Goal: Task Accomplishment & Management: Complete application form

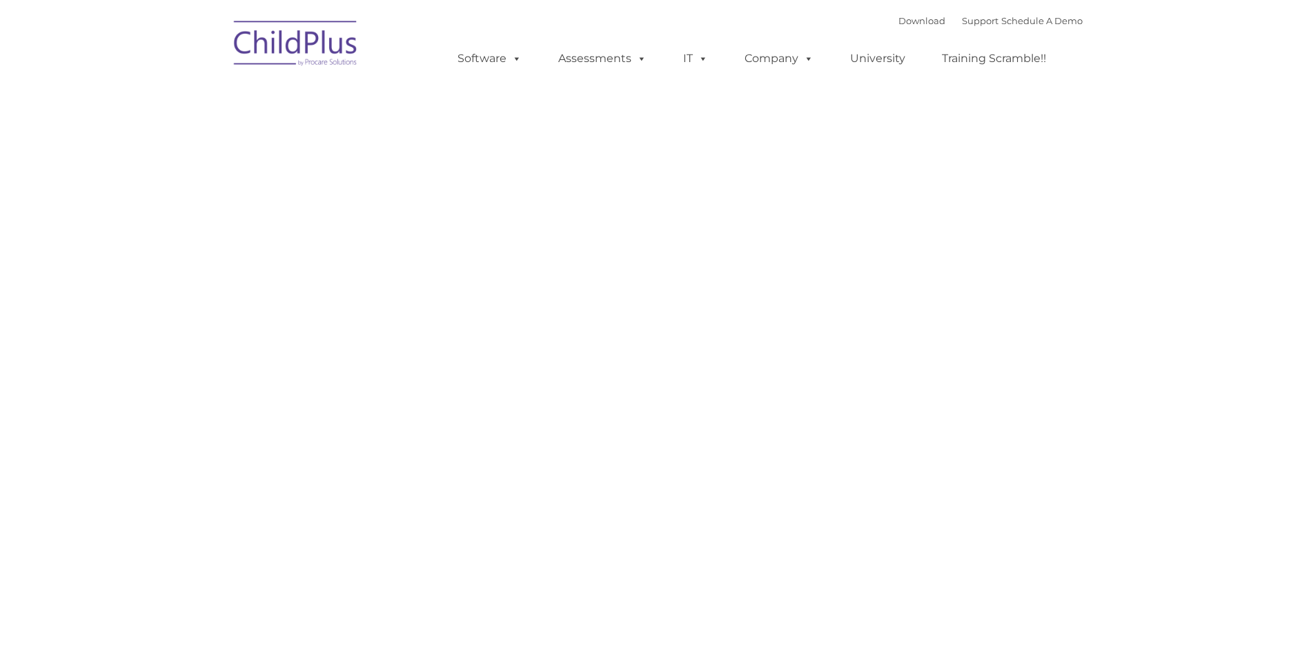
type input ""
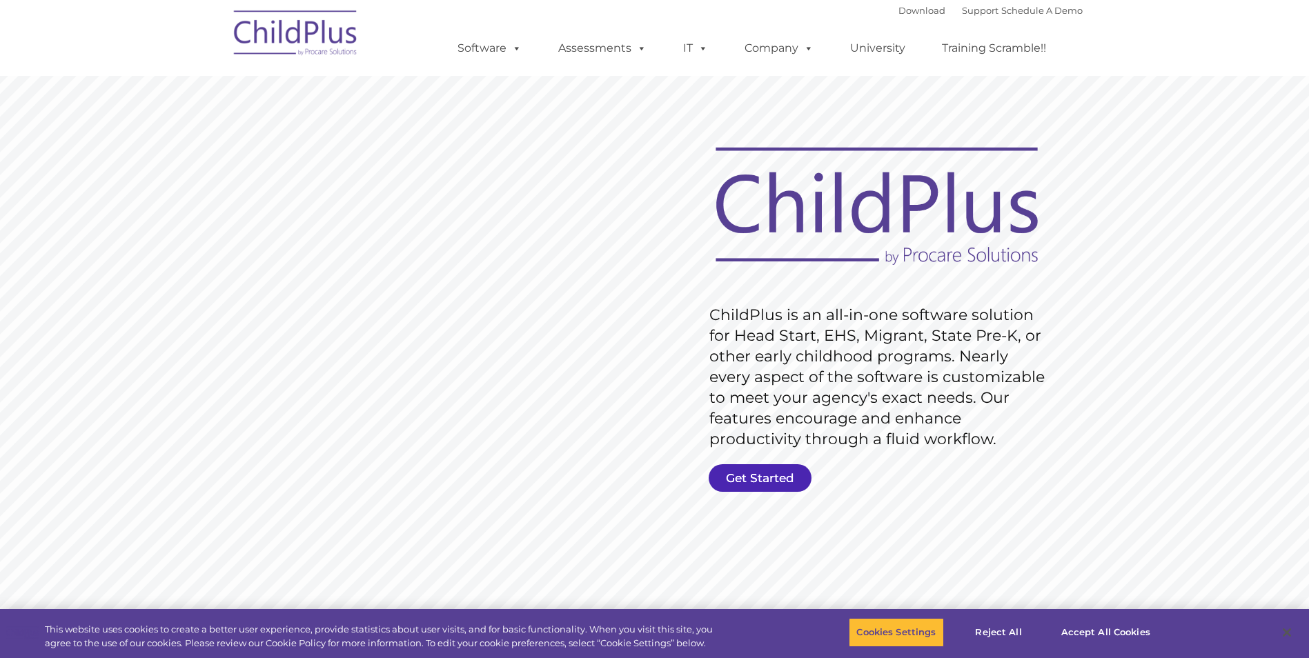
click at [776, 478] on link "Get Started" at bounding box center [760, 479] width 103 height 28
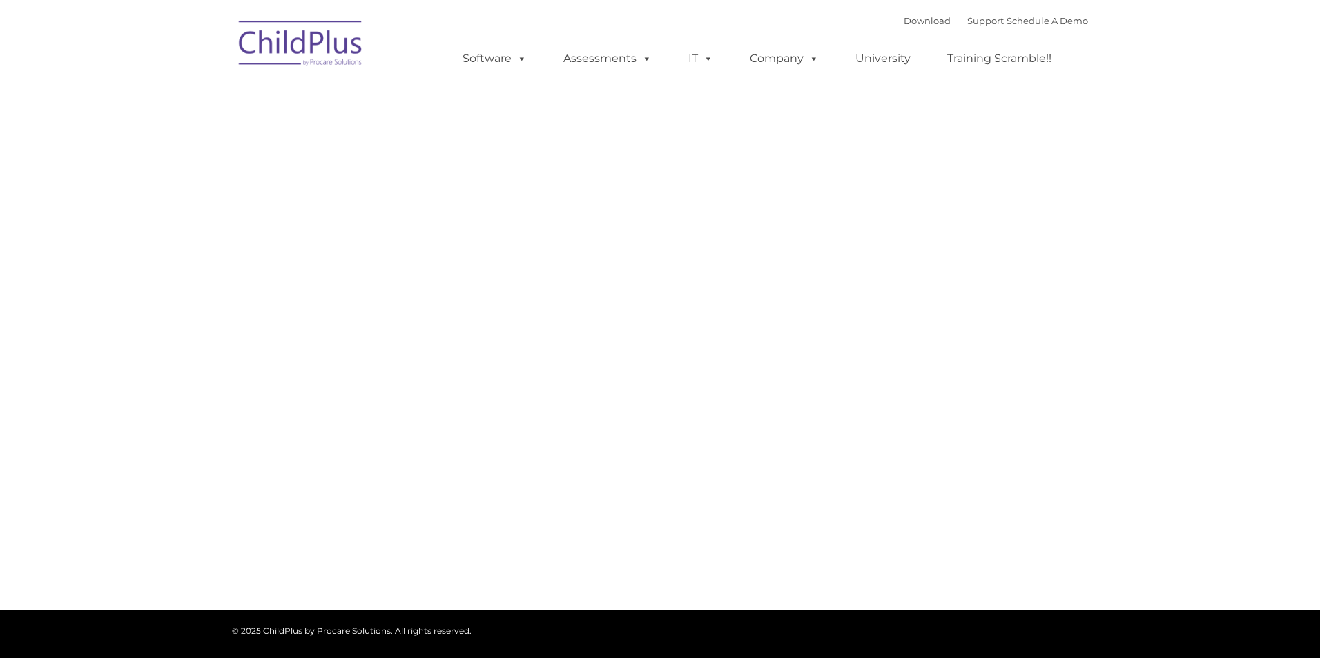
type input ""
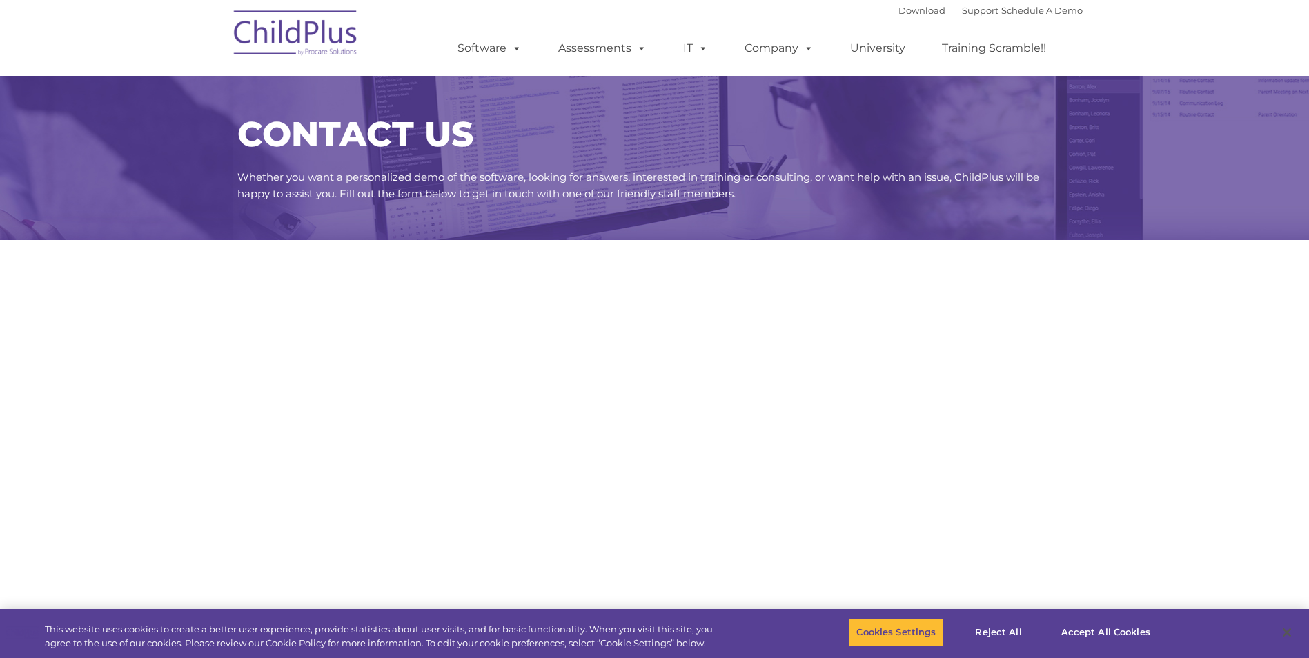
select select "MEDIUM"
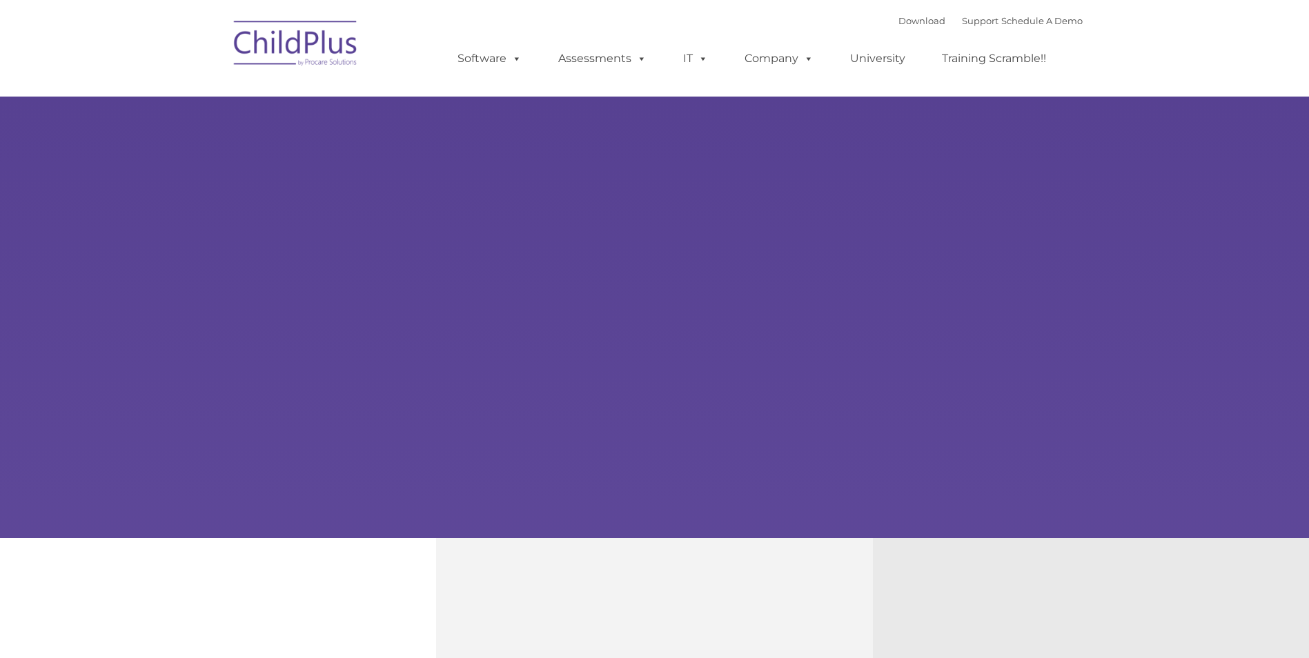
type input ""
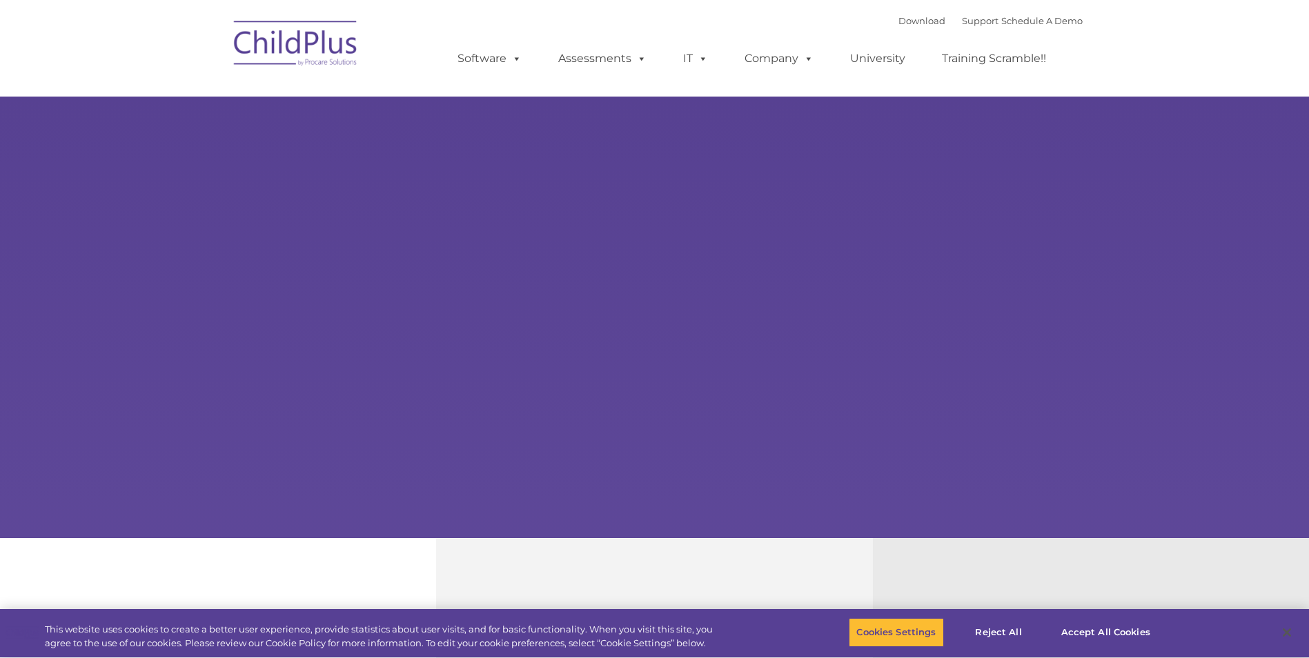
select select "MEDIUM"
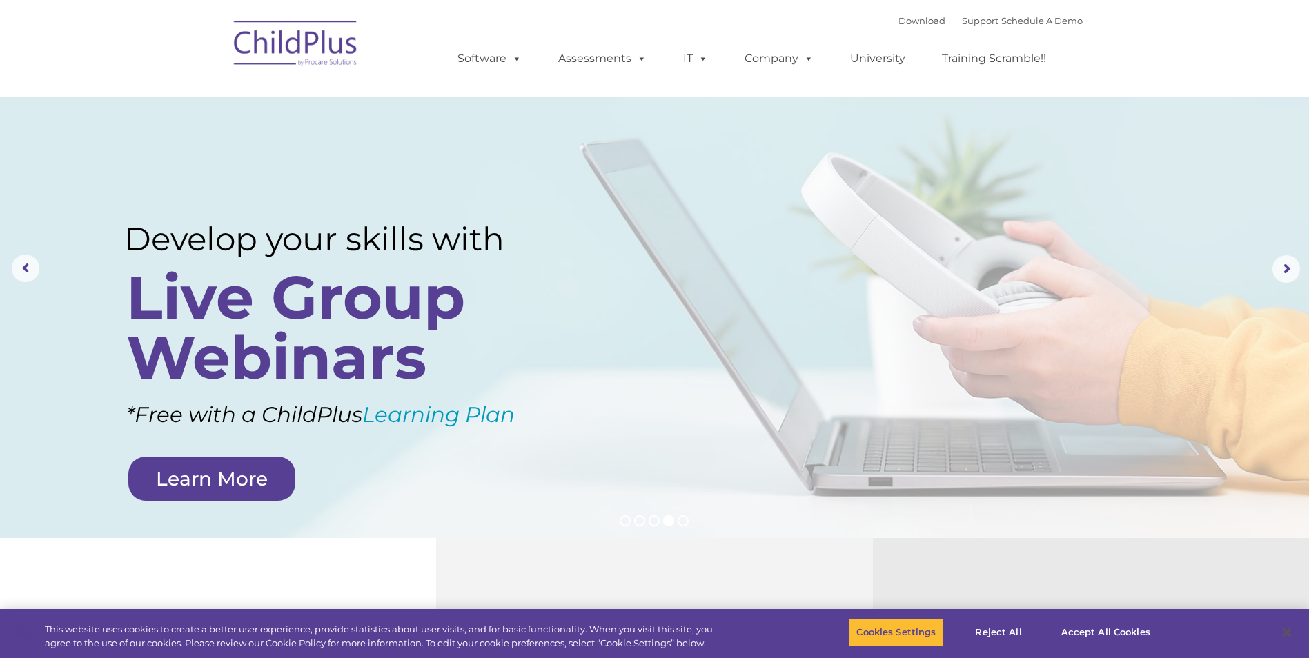
click at [293, 43] on img at bounding box center [296, 45] width 138 height 69
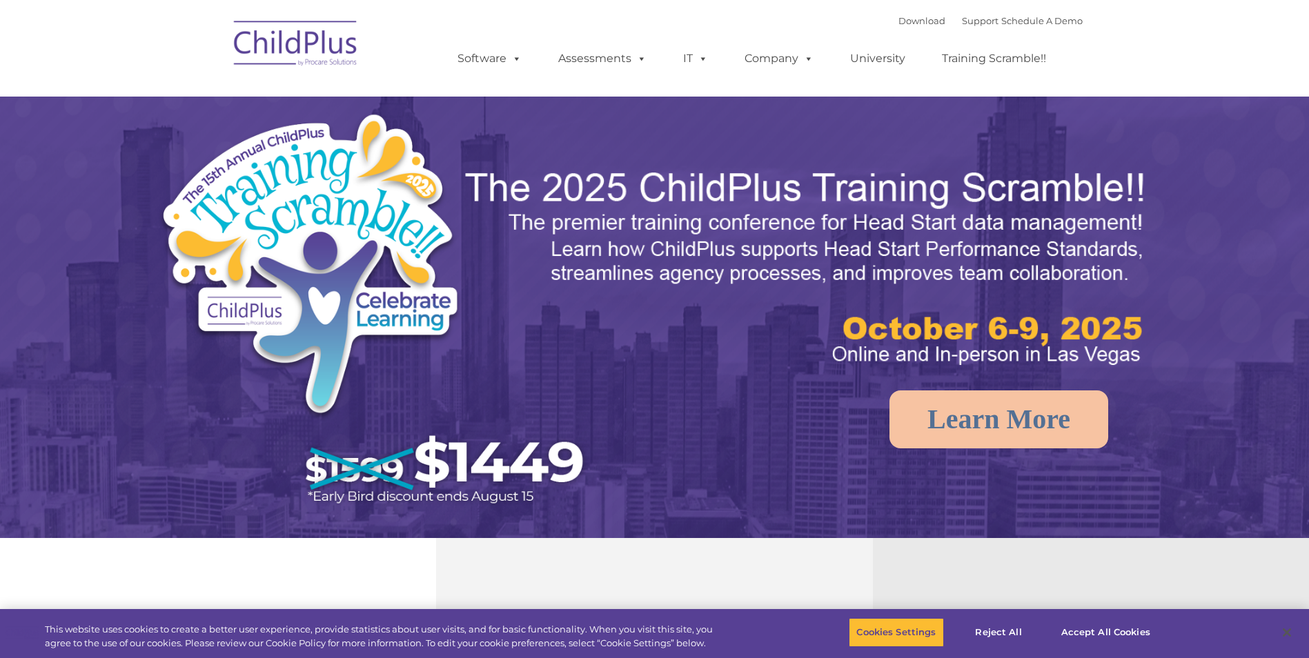
select select "MEDIUM"
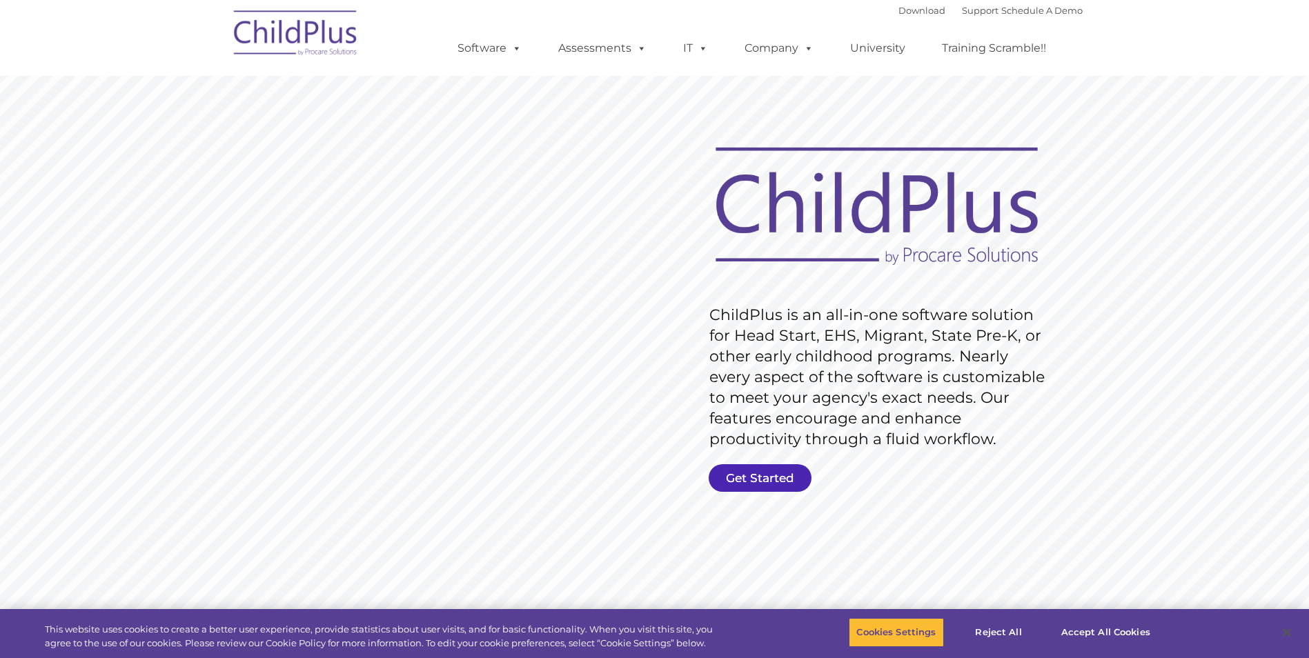
click at [750, 477] on link "Get Started" at bounding box center [760, 479] width 103 height 28
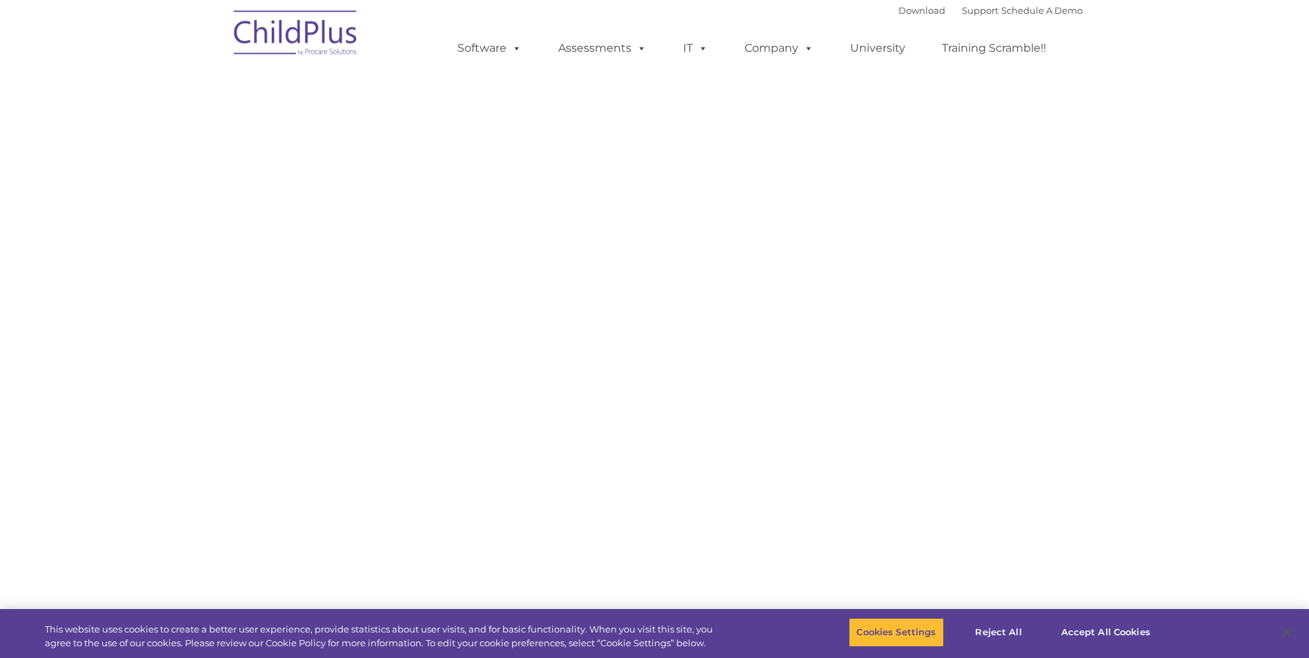
select select "MEDIUM"
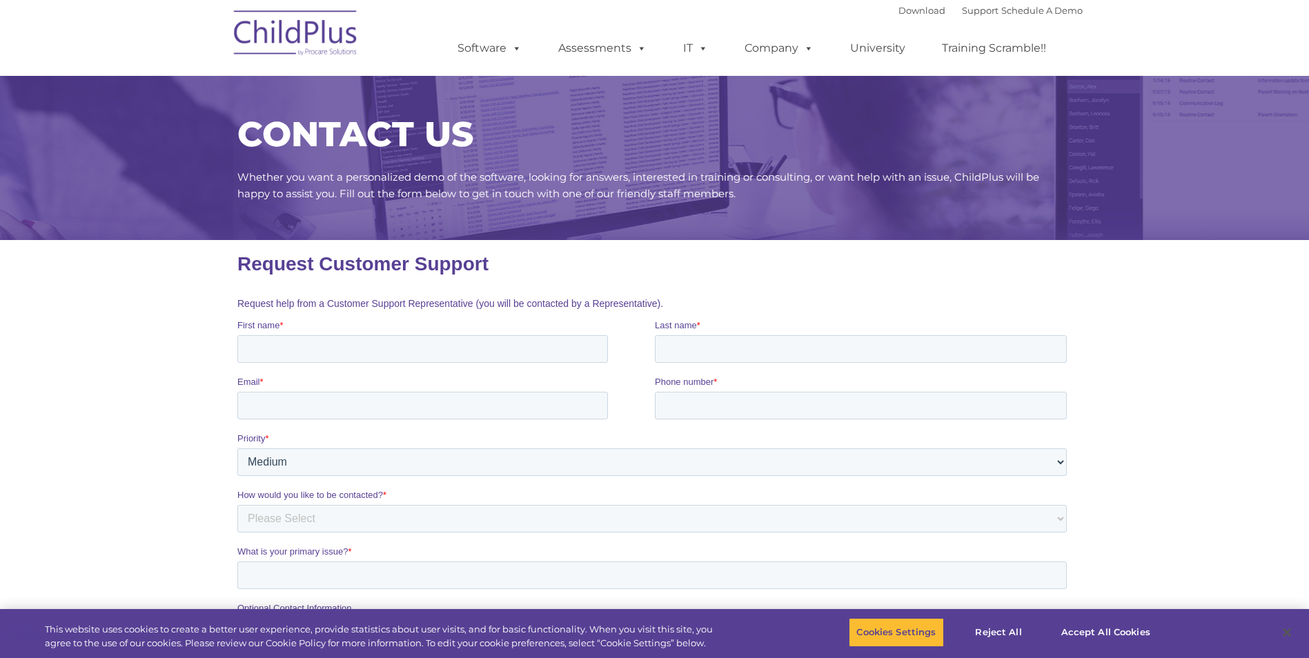
click at [296, 353] on input "First name *" at bounding box center [422, 349] width 371 height 28
type input "Sarah"
type input "Levingston"
type input "ShawDir@caaofokc.org"
click at [696, 406] on input "Phone number *" at bounding box center [860, 406] width 412 height 28
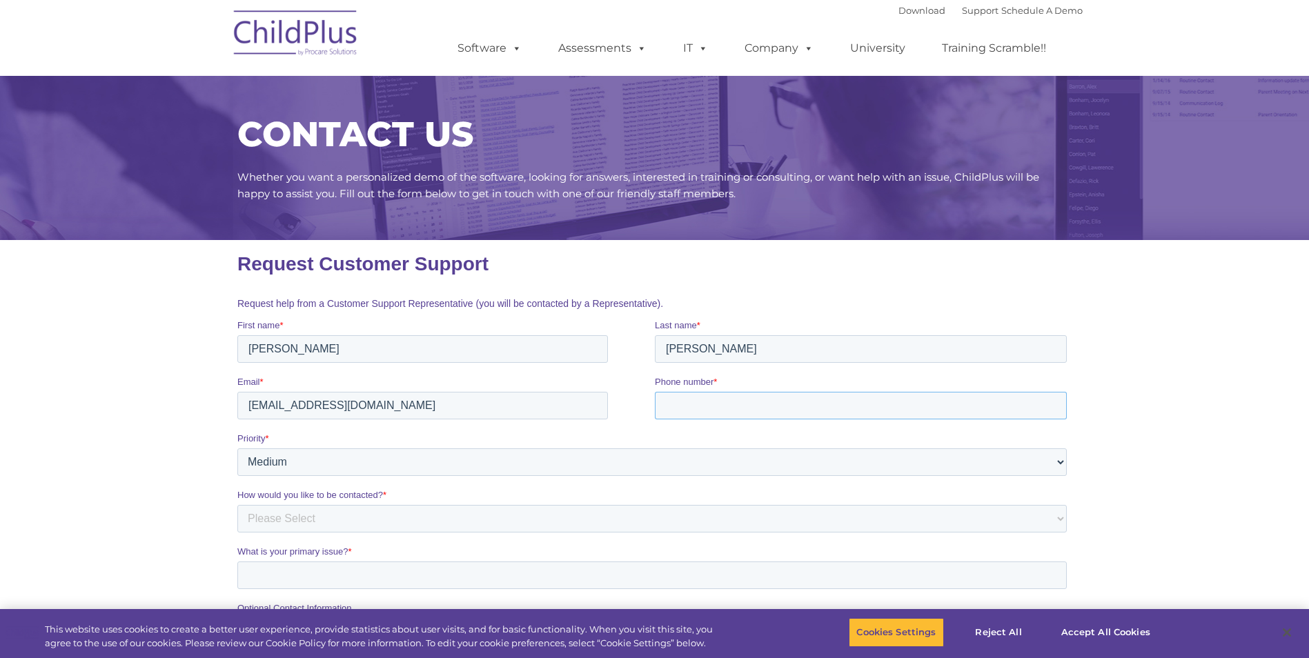
type input "14054769906"
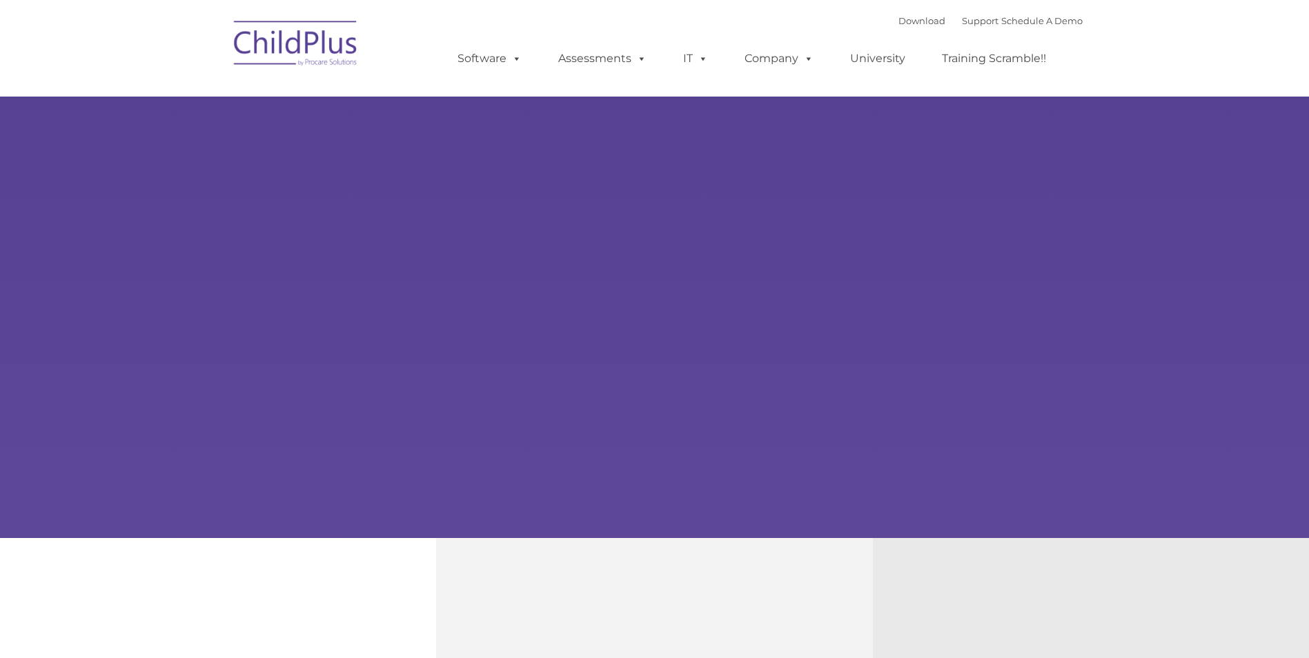
type input ""
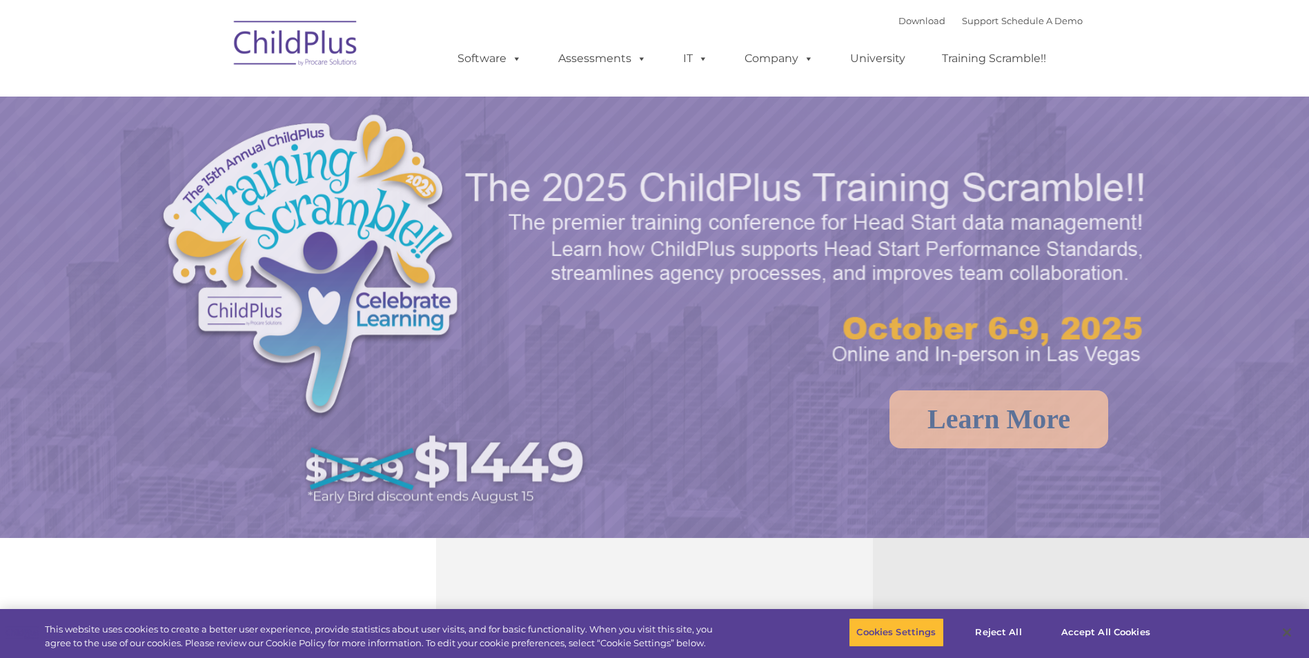
select select "MEDIUM"
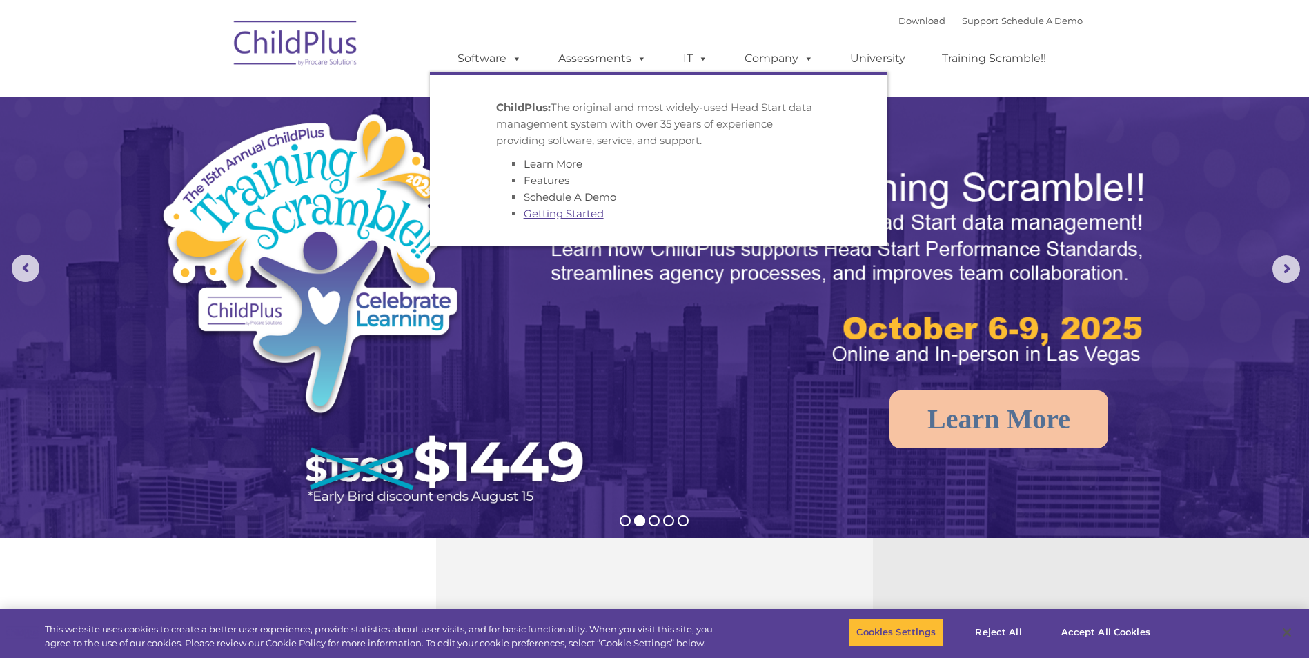
click at [542, 213] on link "Getting Started" at bounding box center [564, 213] width 80 height 13
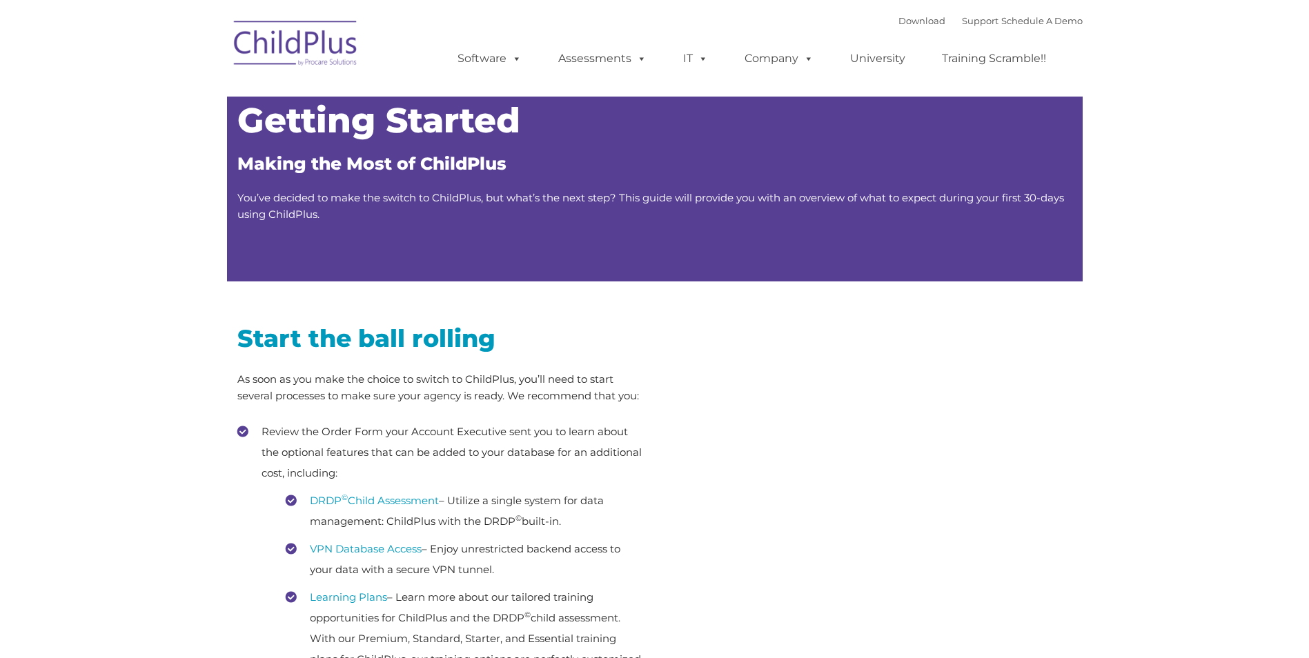
type input ""
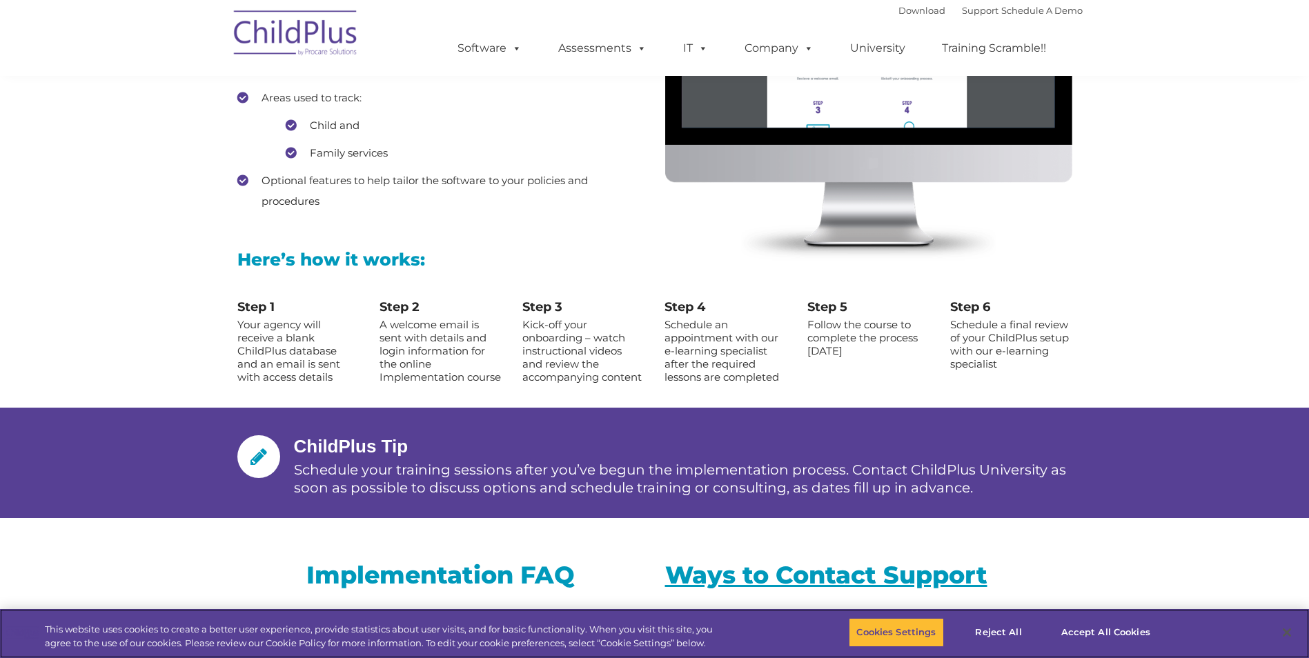
scroll to position [1380, 0]
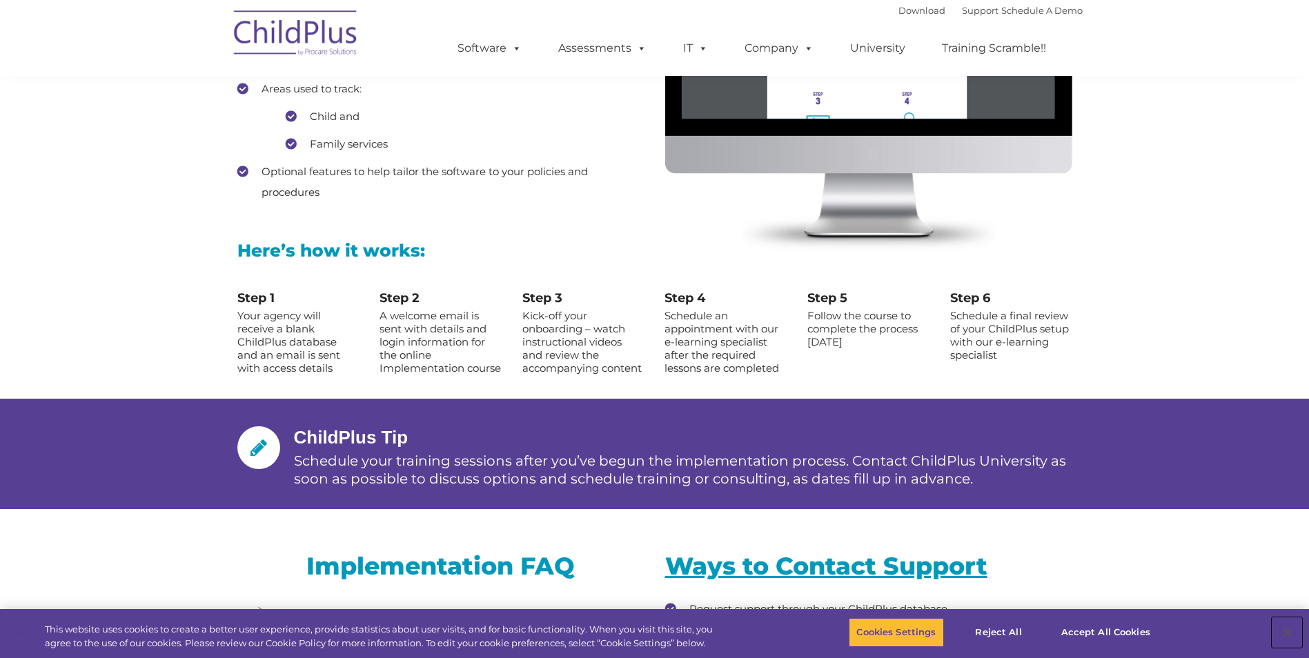
click at [1295, 621] on button "Close" at bounding box center [1287, 633] width 30 height 30
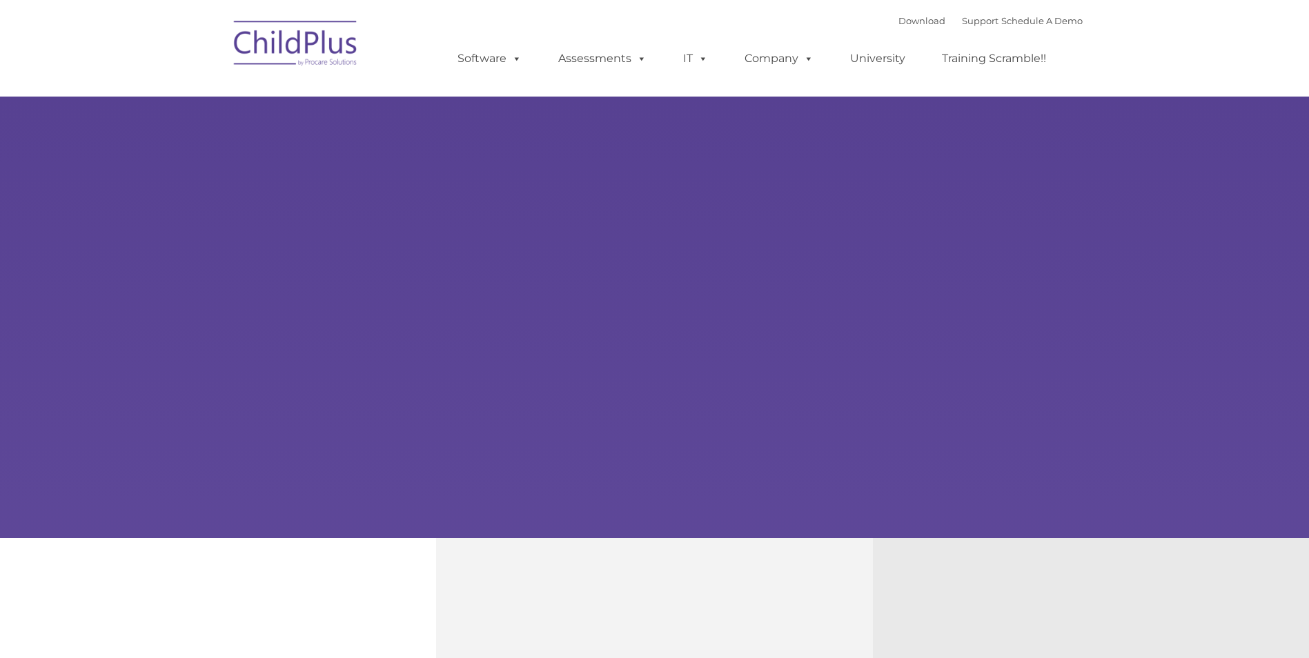
type input ""
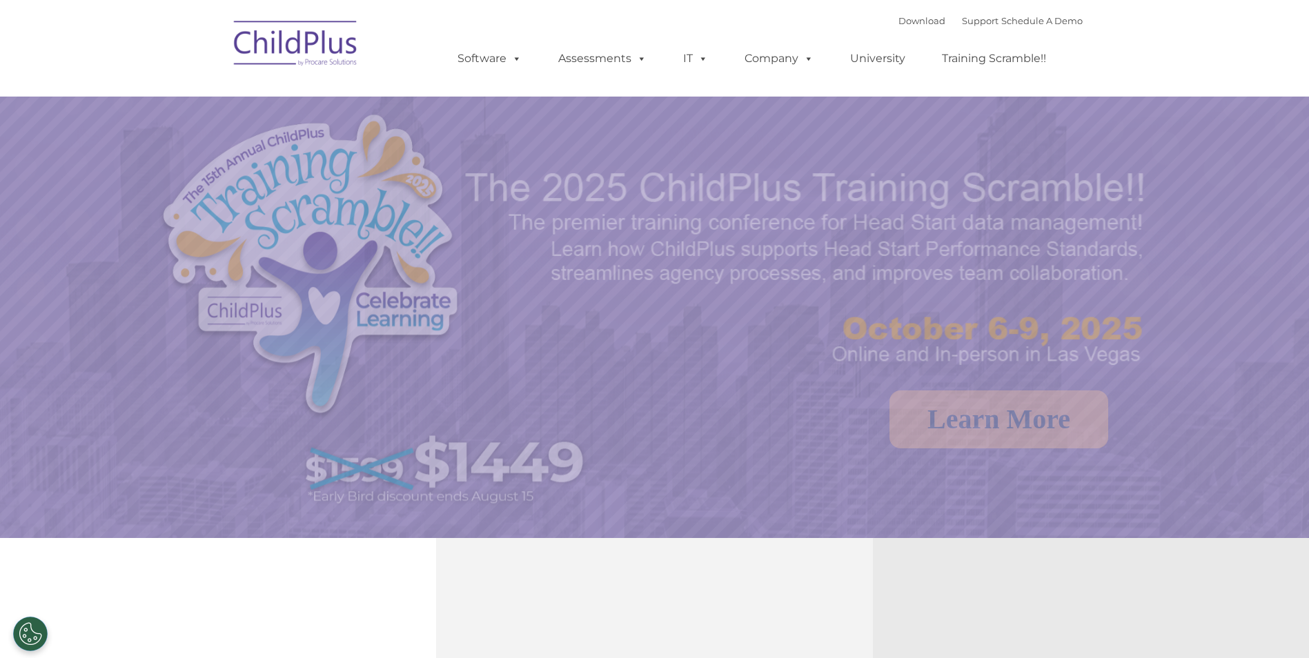
select select "MEDIUM"
